Goal: Information Seeking & Learning: Learn about a topic

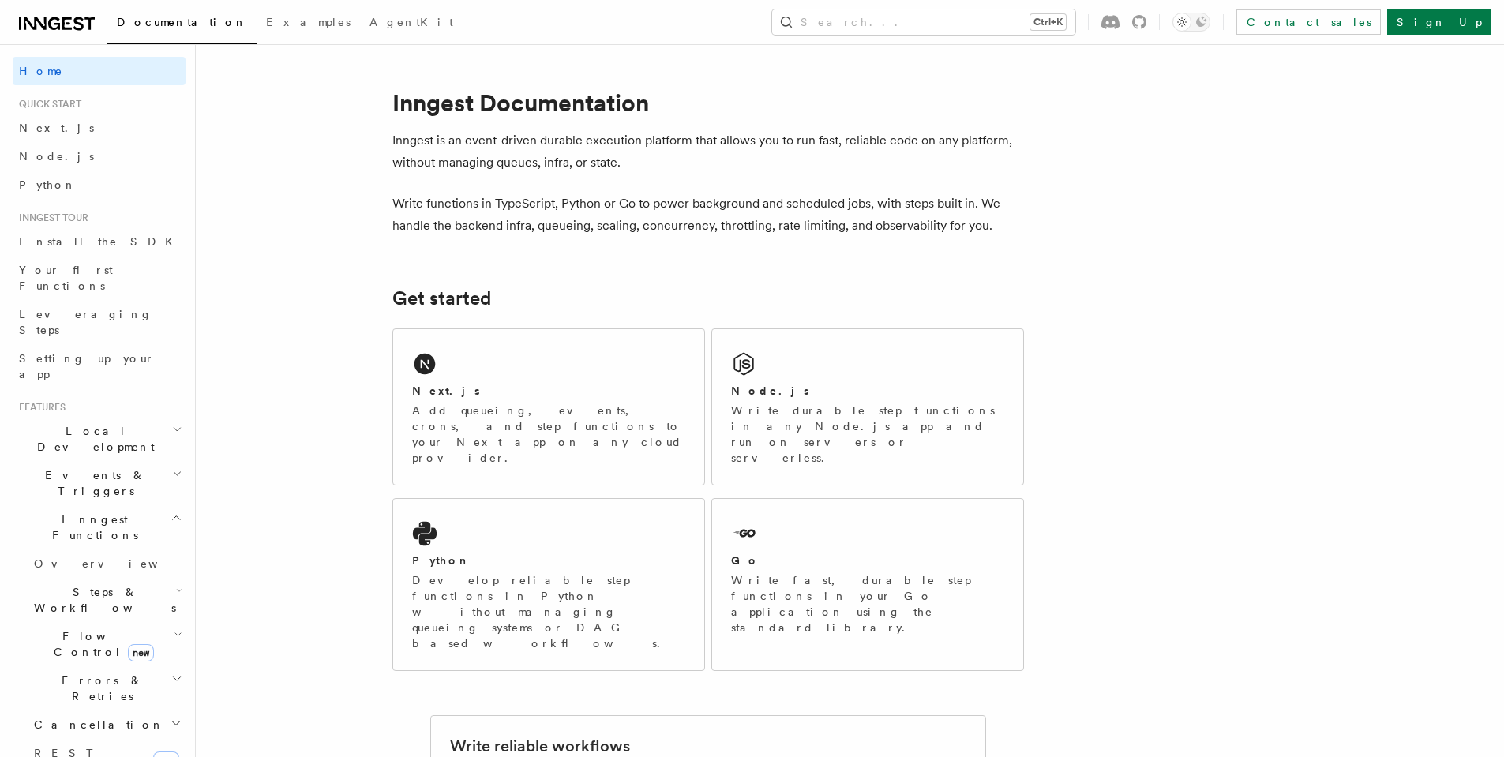
click at [170, 511] on icon "button" at bounding box center [176, 517] width 12 height 13
click at [77, 234] on span "Install the SDK" at bounding box center [100, 242] width 163 height 16
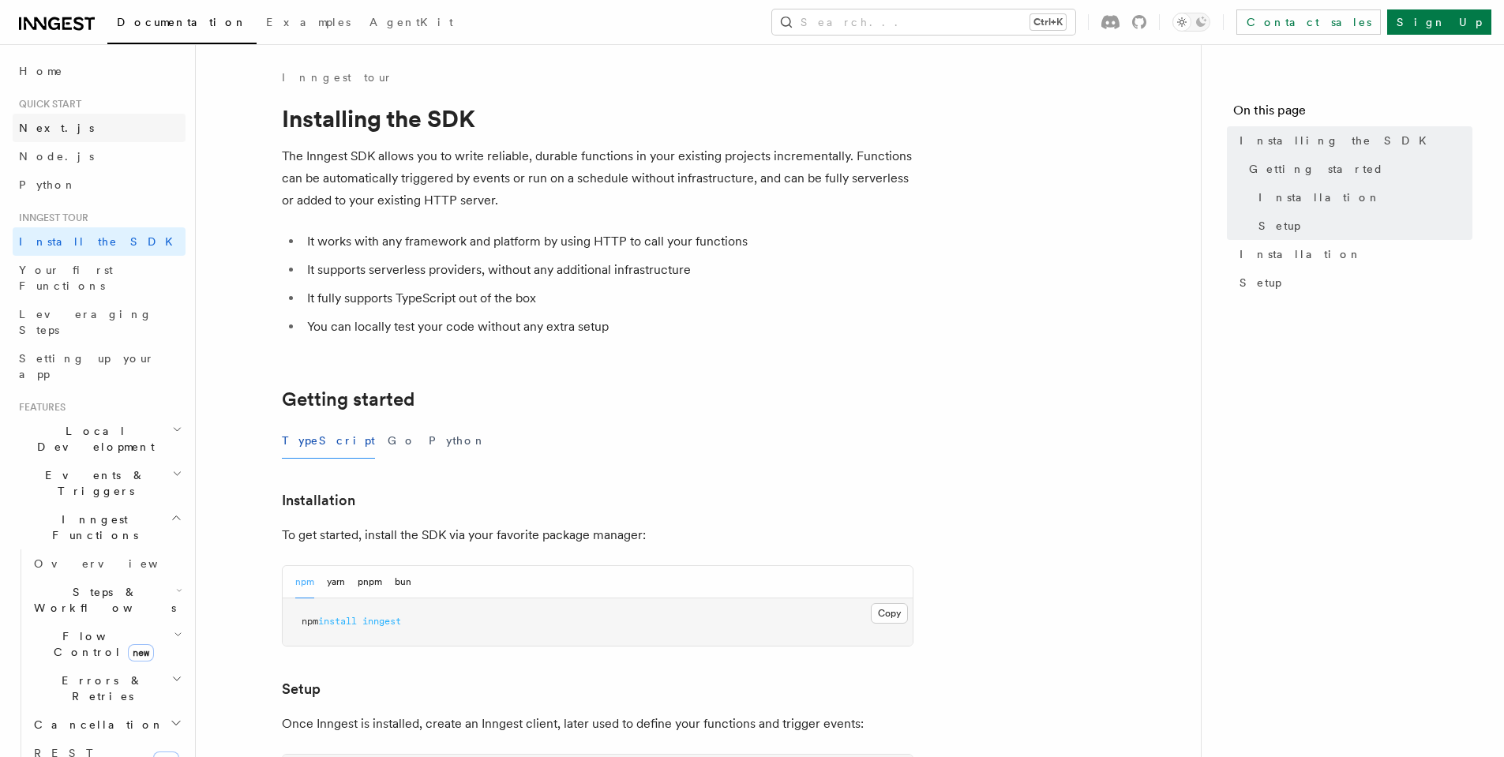
click at [122, 136] on link "Next.js" at bounding box center [99, 128] width 173 height 28
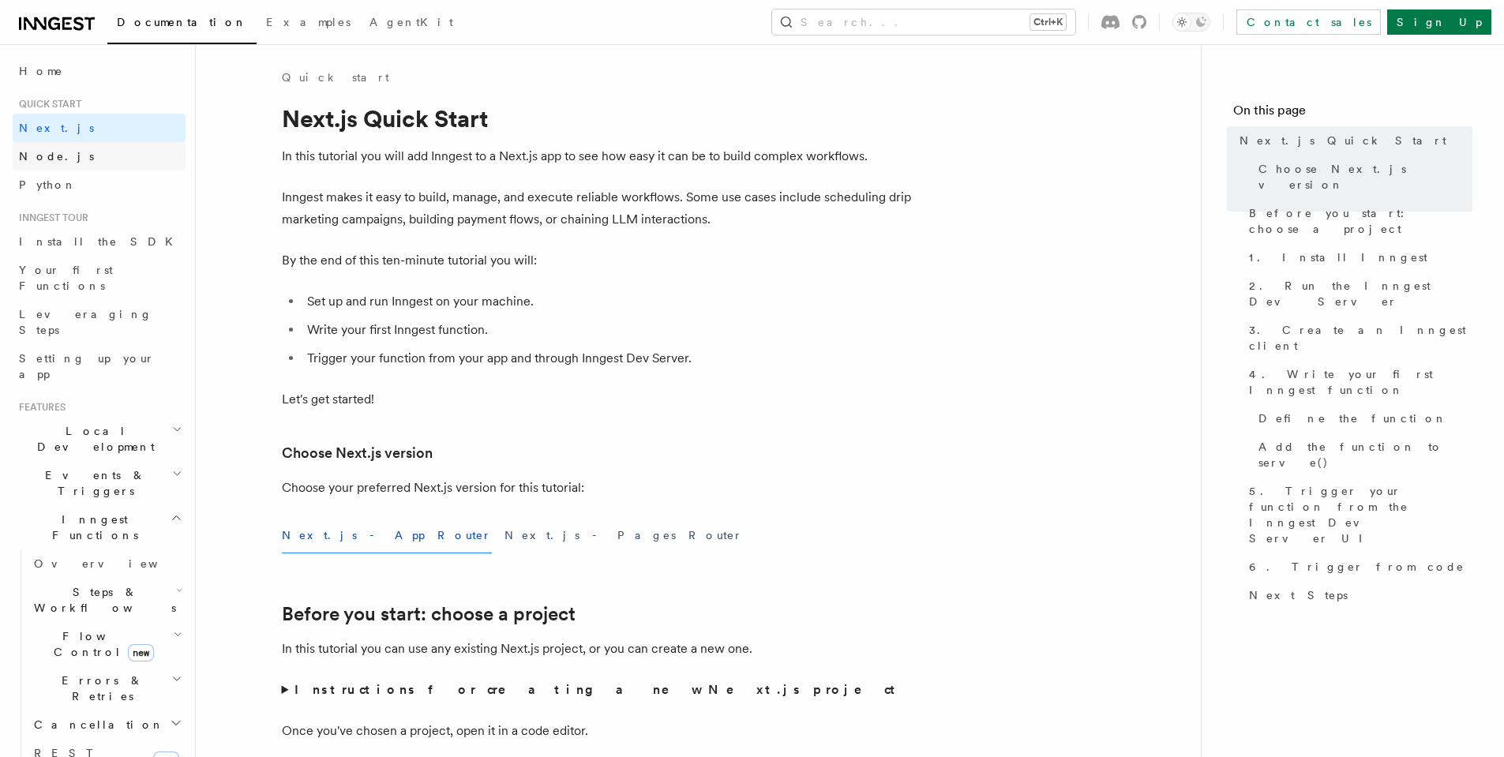
click at [100, 156] on link "Node.js" at bounding box center [99, 156] width 173 height 28
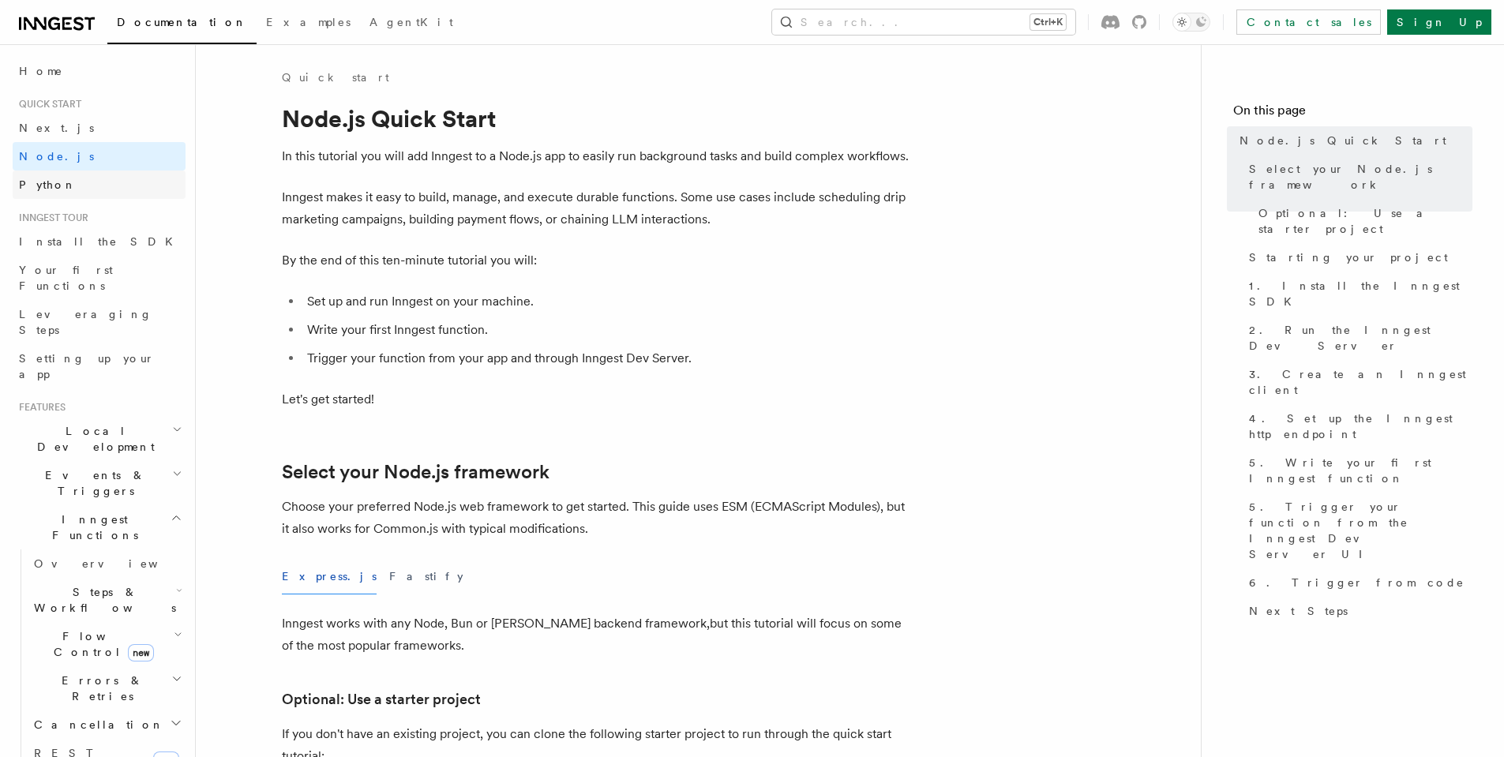
click at [98, 186] on link "Python" at bounding box center [99, 184] width 173 height 28
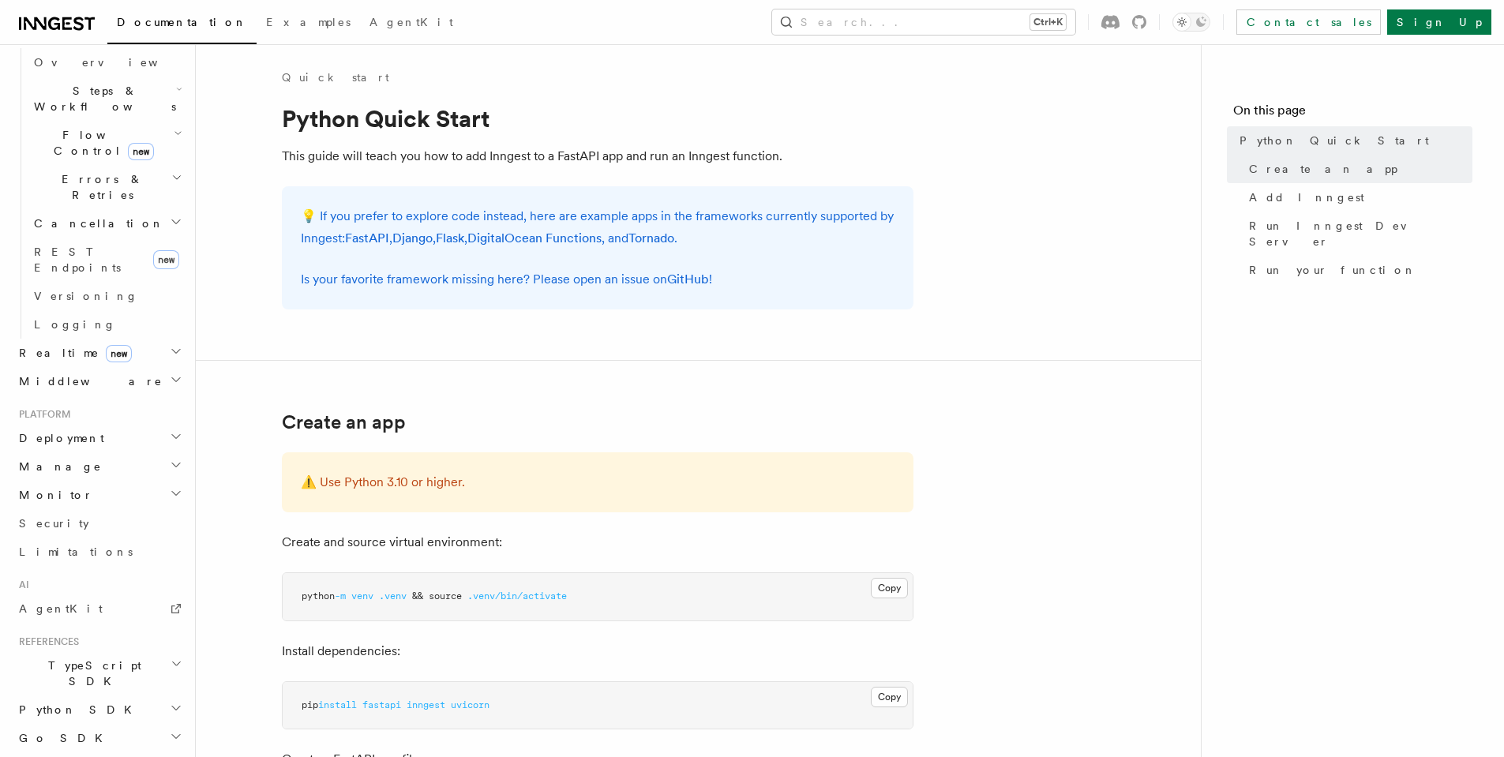
scroll to position [537, 0]
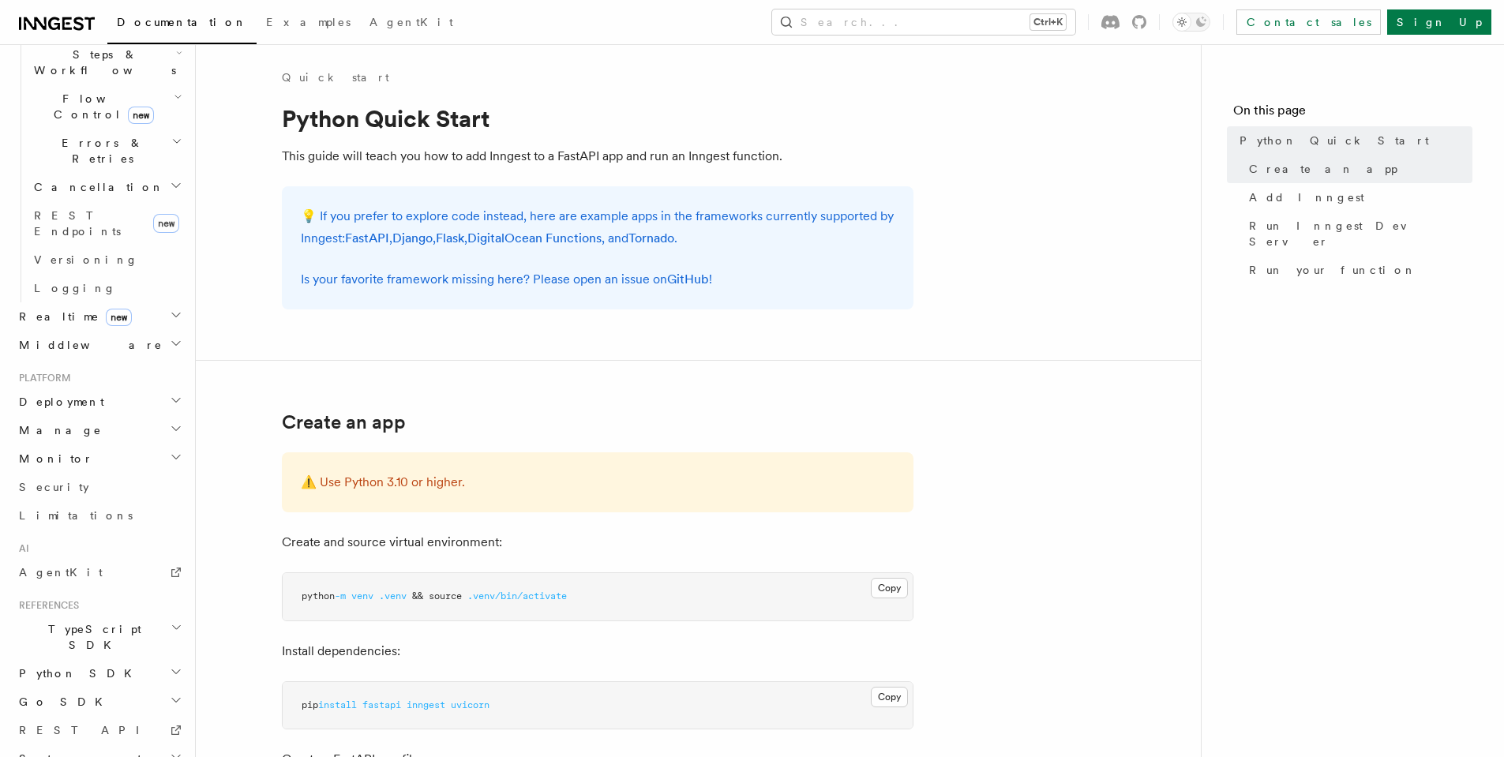
click at [107, 388] on h2 "Deployment" at bounding box center [99, 402] width 173 height 28
click at [163, 574] on h2 "Cloud Providers Setup" at bounding box center [107, 604] width 158 height 60
click at [129, 642] on span "Cloudflare Pages" at bounding box center [106, 656] width 115 height 28
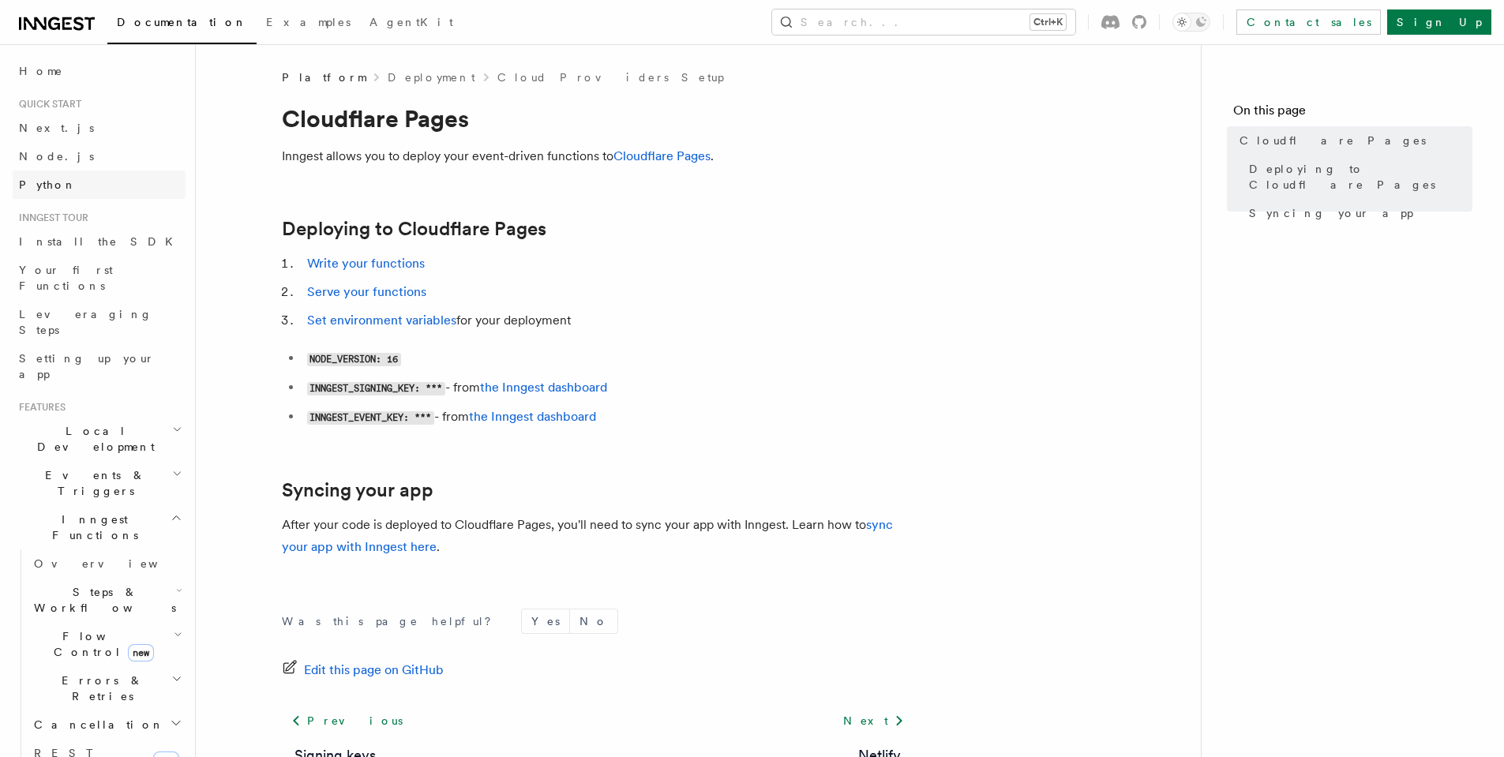
click at [51, 173] on link "Python" at bounding box center [99, 184] width 173 height 28
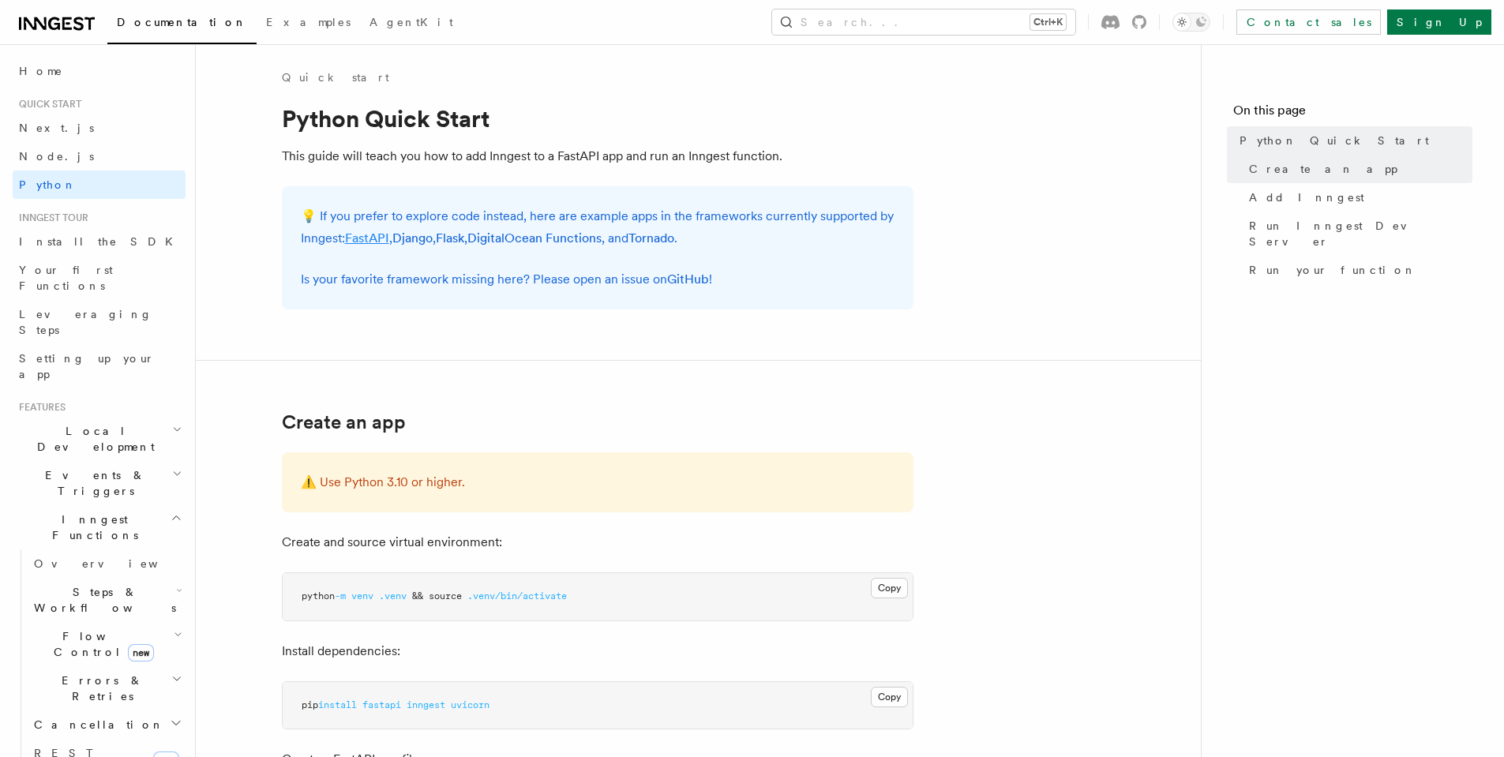
click at [379, 242] on link "FastAPI" at bounding box center [367, 237] width 44 height 15
